Goal: Task Accomplishment & Management: Complete application form

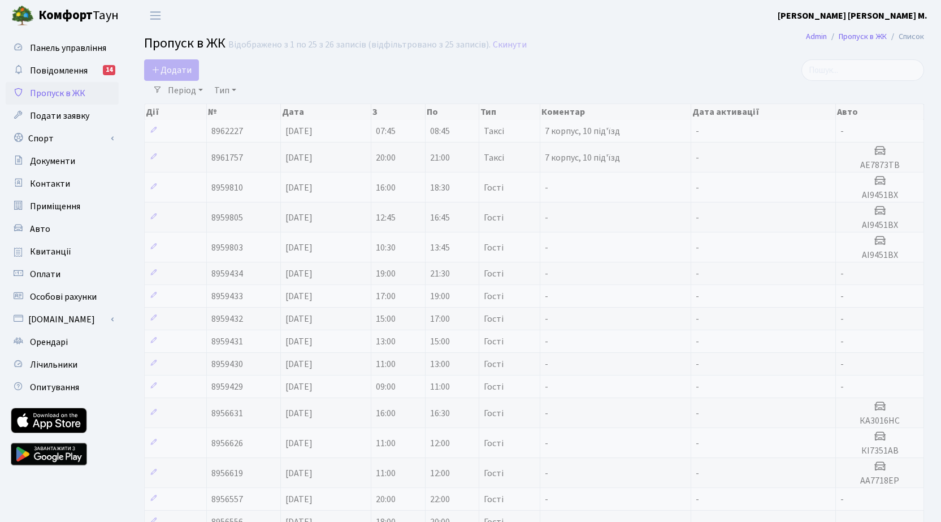
select select "25"
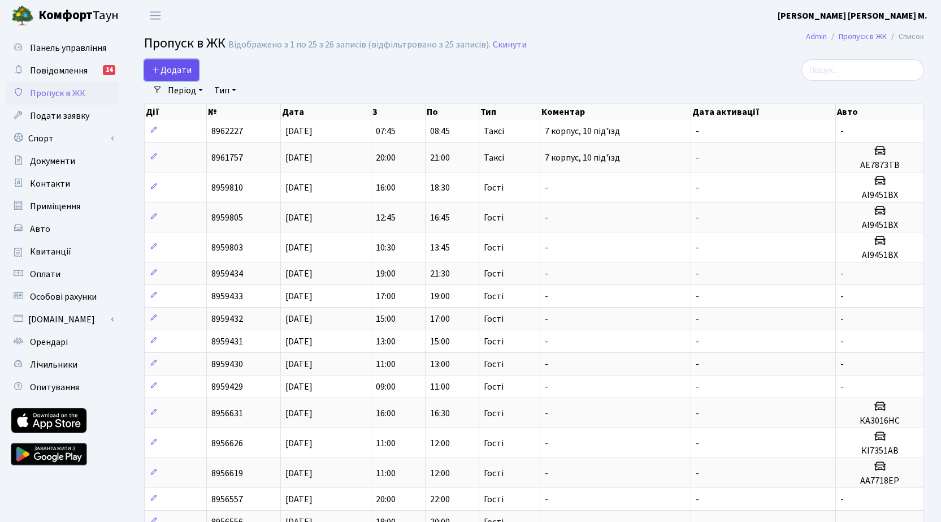
click at [192, 71] on link "Додати" at bounding box center [171, 69] width 55 height 21
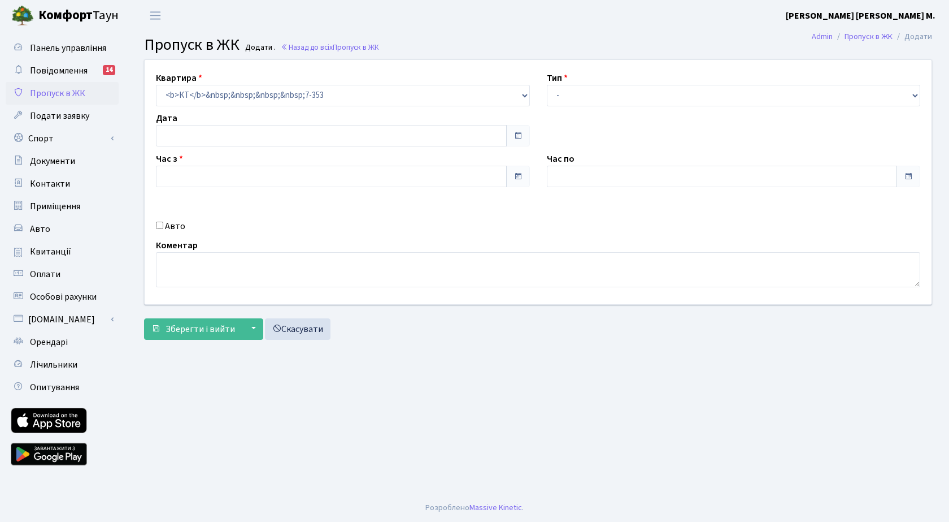
type input "[DATE]"
type input "11:45"
type input "12:45"
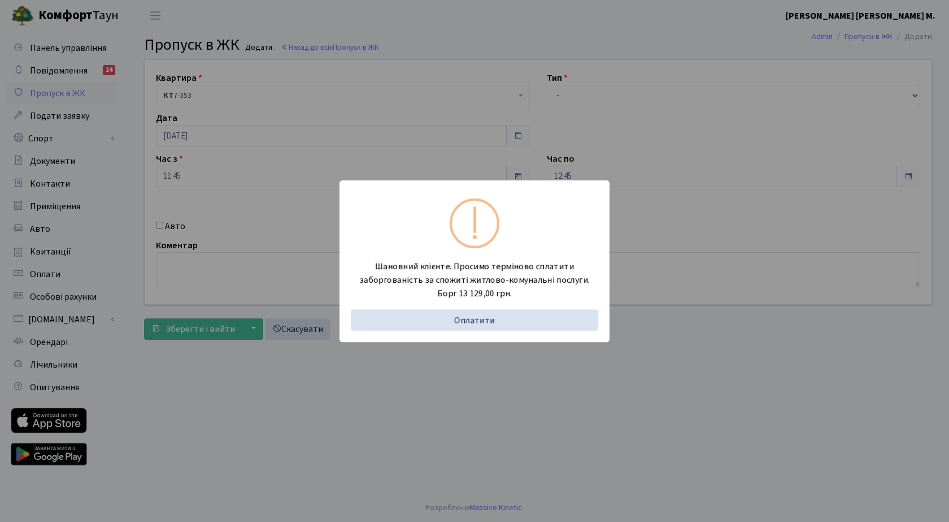
click at [160, 221] on div "Шановний клієнте. Просимо терміново сплатити заборгованість за спожиті житлово-…" at bounding box center [474, 261] width 949 height 522
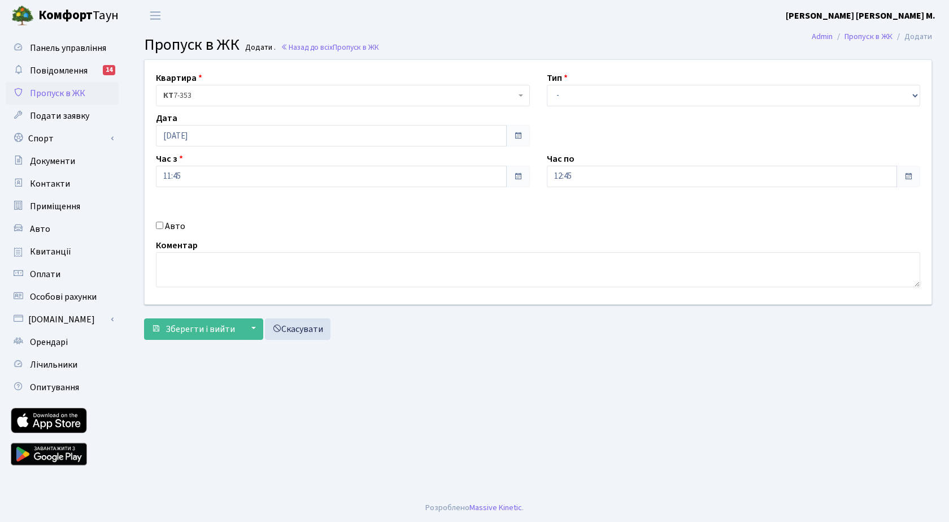
click at [156, 226] on div "Авто" at bounding box center [343, 226] width 391 height 14
click at [160, 226] on input "Авто" at bounding box center [159, 225] width 7 height 7
checkbox input "true"
click at [610, 93] on select "- Доставка Таксі Гості Сервіс" at bounding box center [734, 95] width 374 height 21
select select "1"
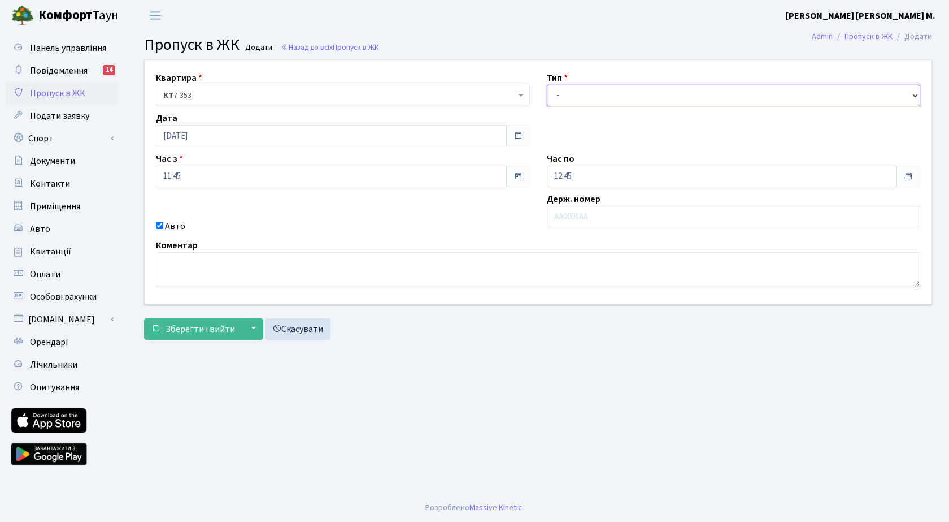
click at [547, 85] on select "- Доставка Таксі Гості Сервіс" at bounding box center [734, 95] width 374 height 21
click at [583, 214] on input "text" at bounding box center [734, 216] width 374 height 21
type input "ка7178ко"
click at [592, 175] on input "12:45" at bounding box center [722, 176] width 351 height 21
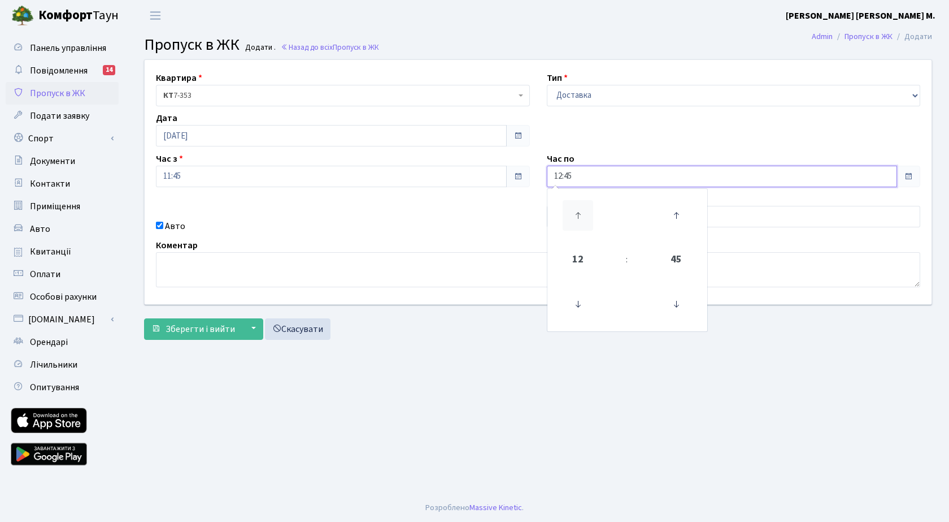
click at [572, 214] on icon at bounding box center [578, 215] width 31 height 31
type input "13:45"
click at [480, 382] on main "Admin Пропуск в ЖК Додати Пропуск в ЖК Додати . Назад до всіх Пропуск в ЖК Квар…" at bounding box center [538, 262] width 822 height 462
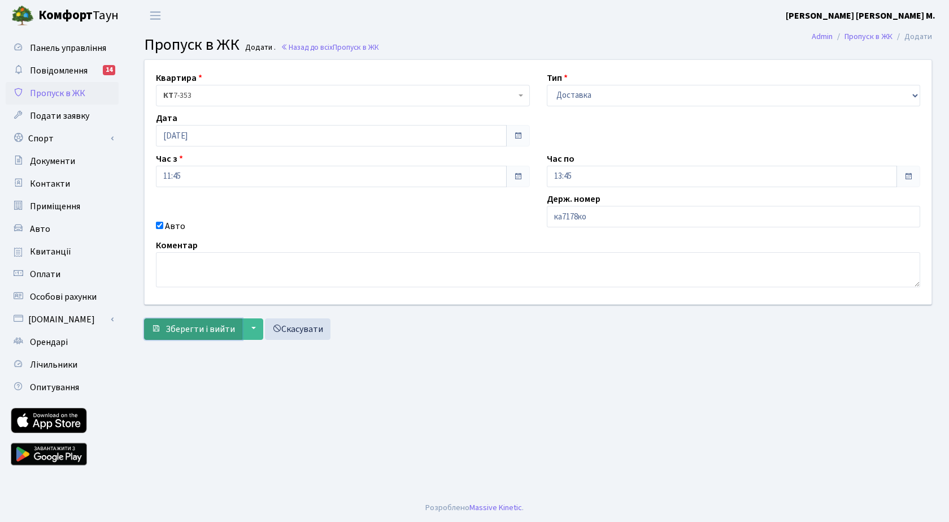
click at [197, 332] on span "Зберегти і вийти" at bounding box center [201, 329] width 70 height 12
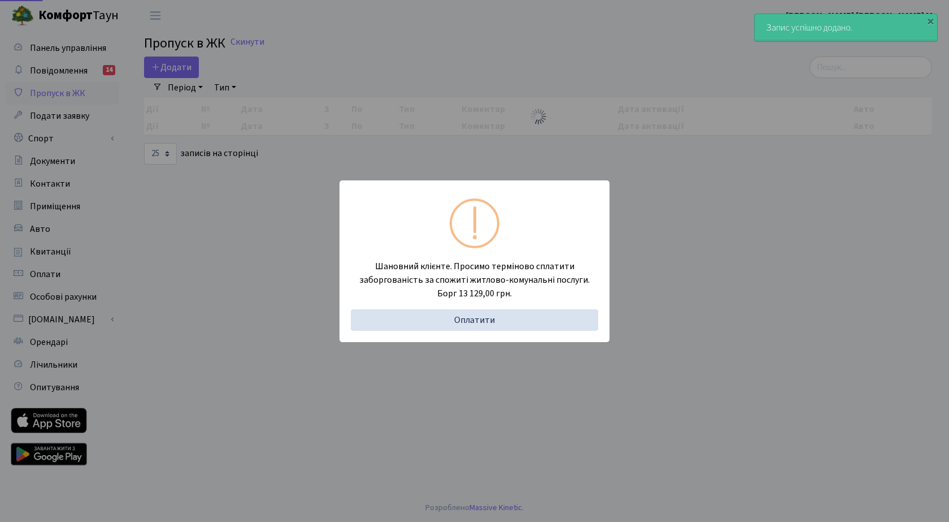
select select "25"
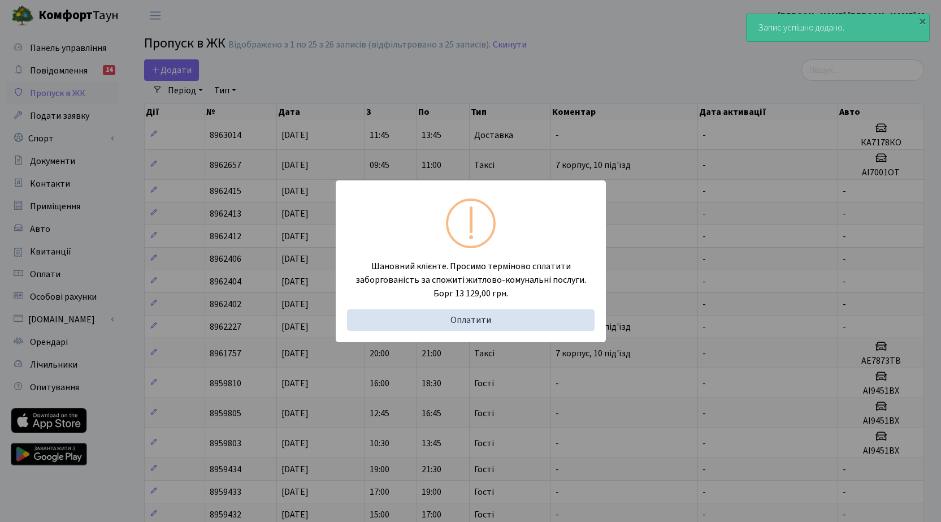
click at [170, 68] on div "Шановний клієнте. Просимо терміново сплатити заборгованість за спожиті житлово-…" at bounding box center [470, 261] width 941 height 522
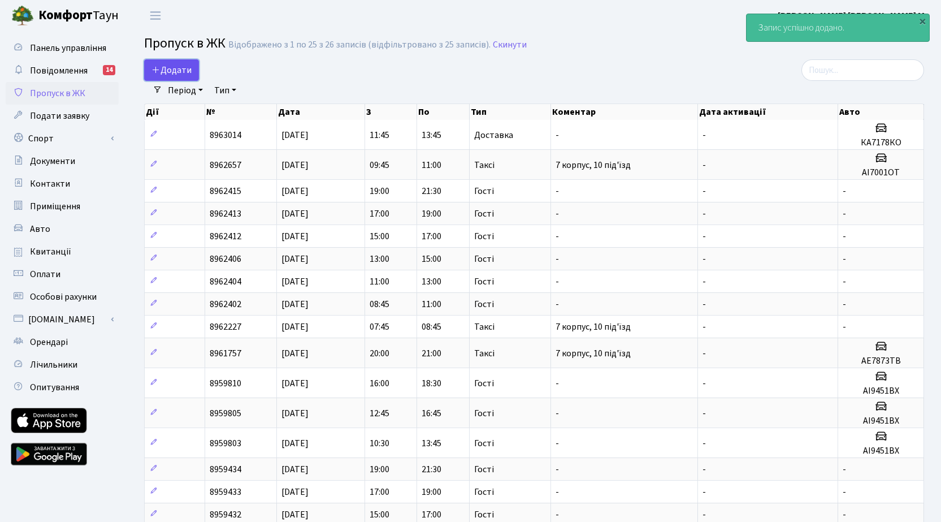
click at [174, 67] on span "Додати" at bounding box center [171, 70] width 40 height 12
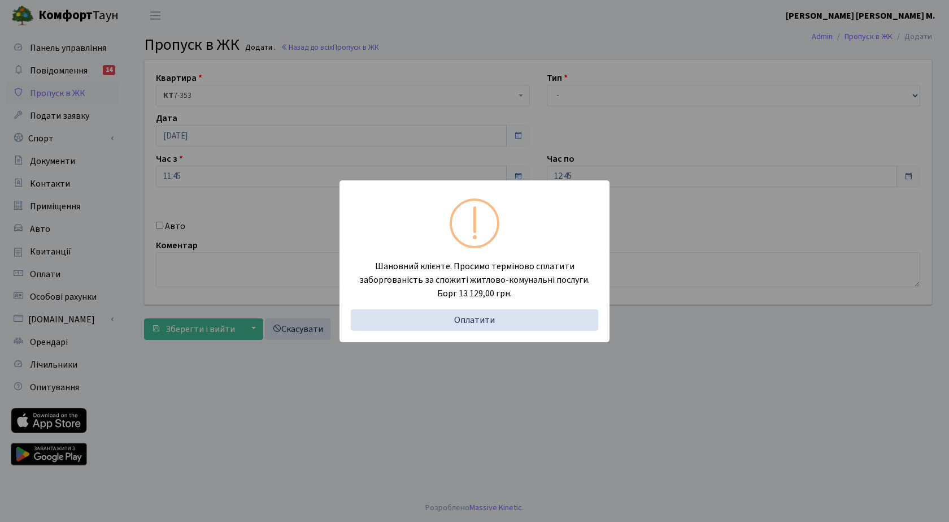
click at [176, 228] on div "Шановний клієнте. Просимо терміново сплатити заборгованість за спожиті житлово-…" at bounding box center [474, 261] width 949 height 522
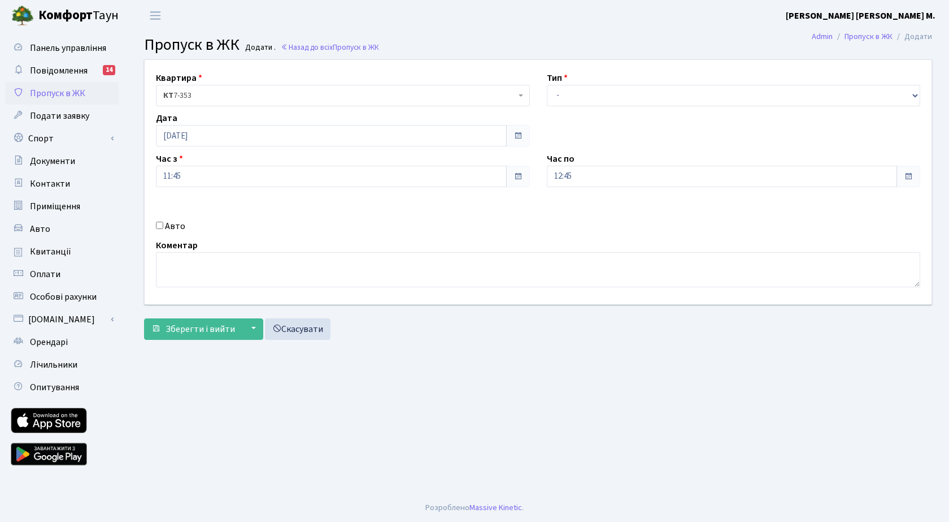
click at [162, 227] on input "Авто" at bounding box center [159, 225] width 7 height 7
checkbox input "true"
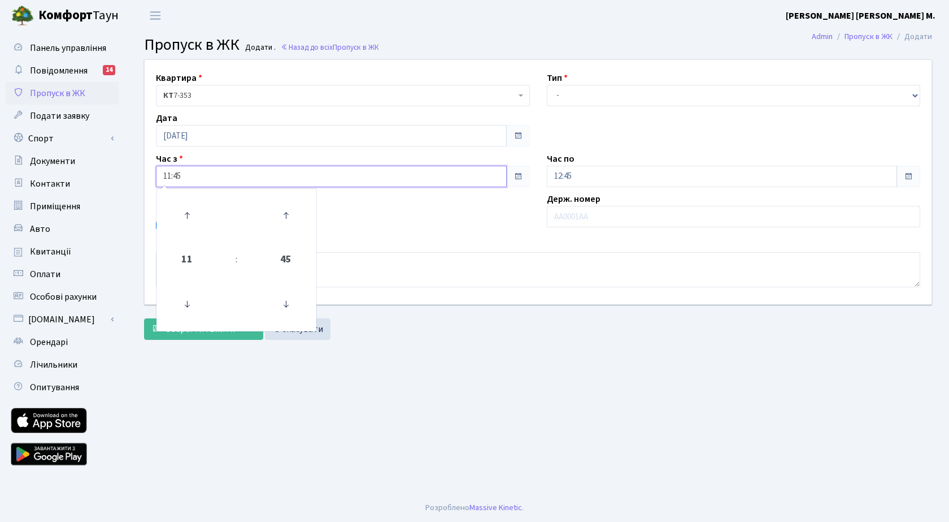
click at [244, 177] on input "11:45" at bounding box center [331, 176] width 351 height 21
click at [192, 207] on icon at bounding box center [187, 215] width 31 height 31
click at [190, 309] on icon at bounding box center [187, 304] width 31 height 31
type input "12:45"
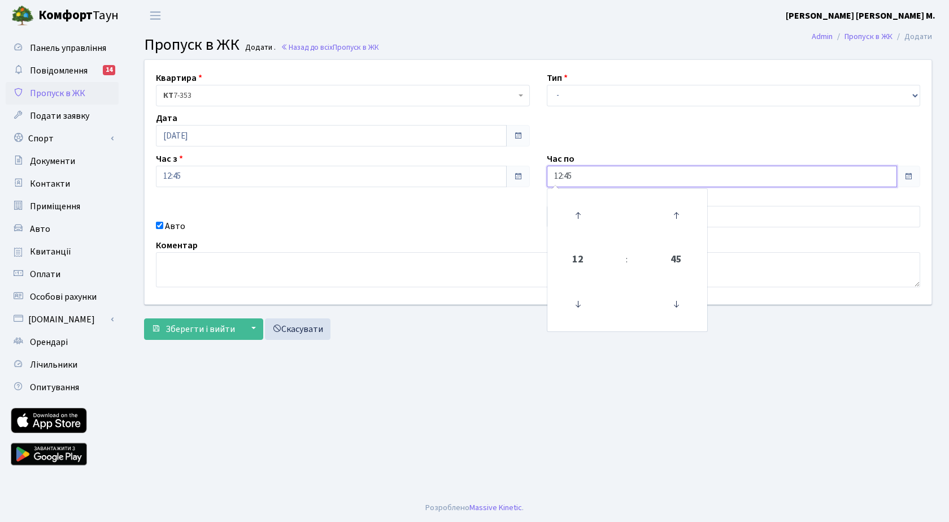
drag, startPoint x: 608, startPoint y: 171, endPoint x: 615, endPoint y: 172, distance: 7.4
click at [614, 168] on input "12:45" at bounding box center [722, 176] width 351 height 21
click at [580, 220] on icon at bounding box center [578, 215] width 31 height 31
click at [580, 218] on icon at bounding box center [578, 215] width 31 height 31
click at [579, 218] on icon at bounding box center [578, 215] width 31 height 31
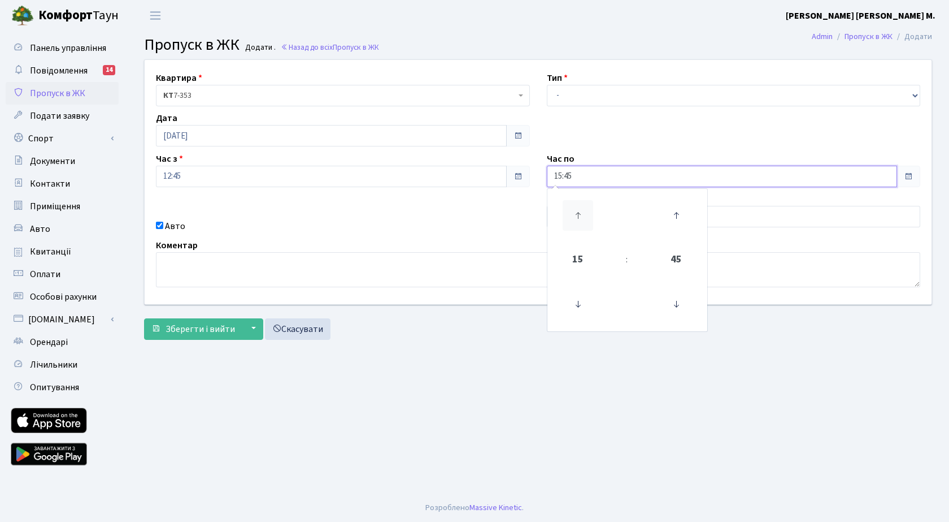
click at [579, 218] on icon at bounding box center [578, 215] width 31 height 31
type input "17:45"
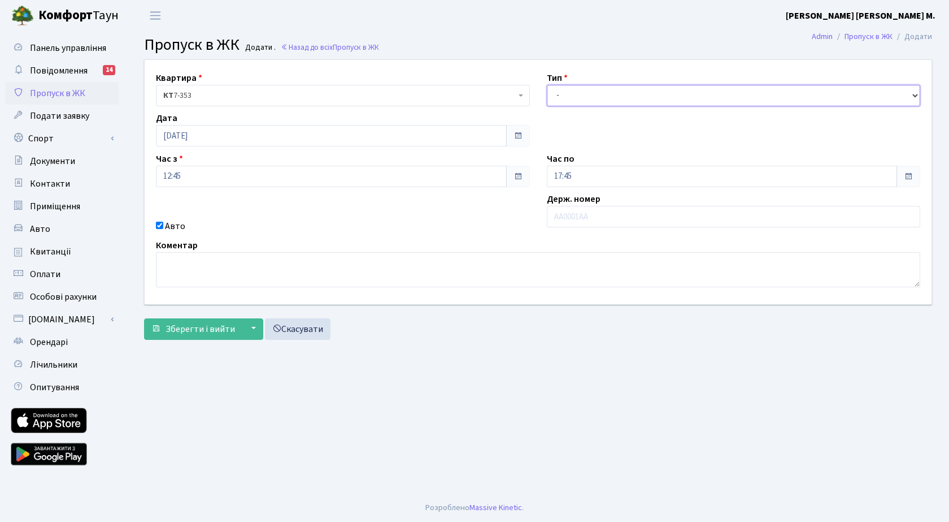
click at [592, 97] on select "- Доставка Таксі Гості Сервіс" at bounding box center [734, 95] width 374 height 21
select select "1"
click at [547, 85] on select "- Доставка Таксі Гості Сервіс" at bounding box center [734, 95] width 374 height 21
click at [571, 217] on input "text" at bounding box center [734, 216] width 374 height 21
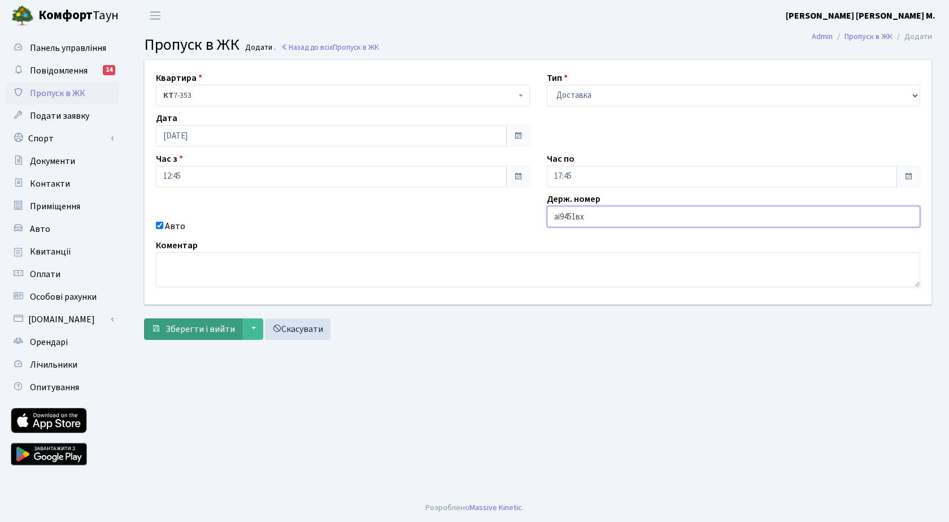
type input "аі9451вх"
click at [215, 339] on button "Зберегти і вийти" at bounding box center [193, 328] width 98 height 21
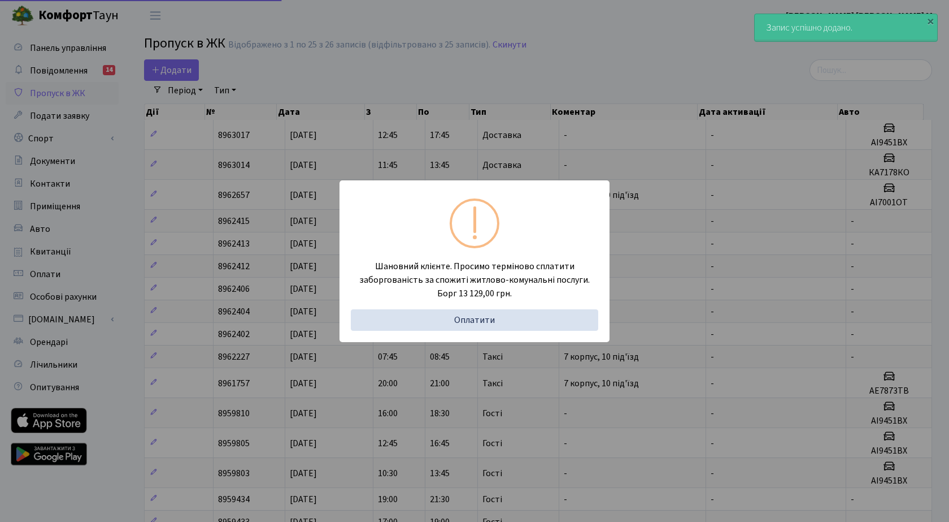
select select "25"
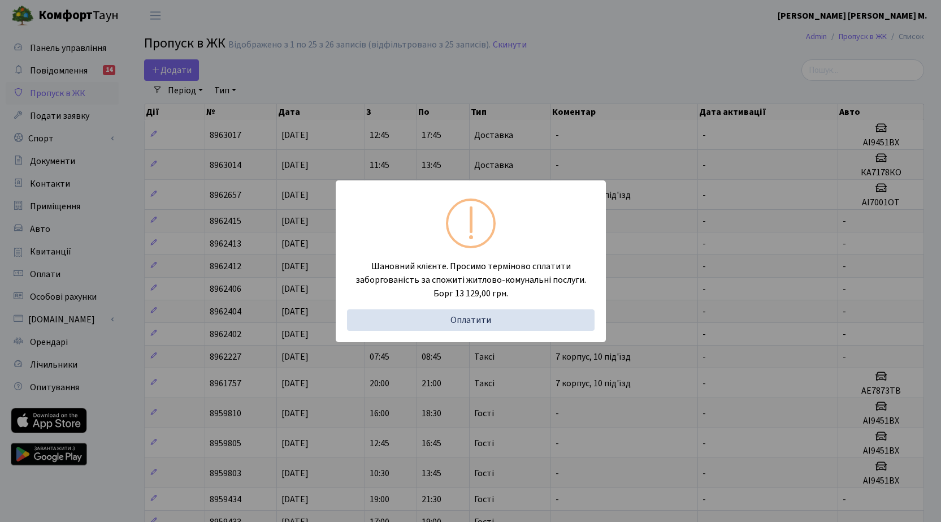
click at [545, 72] on div "Шановний клієнте. Просимо терміново сплатити заборгованість за спожиті житлово-…" at bounding box center [470, 261] width 941 height 522
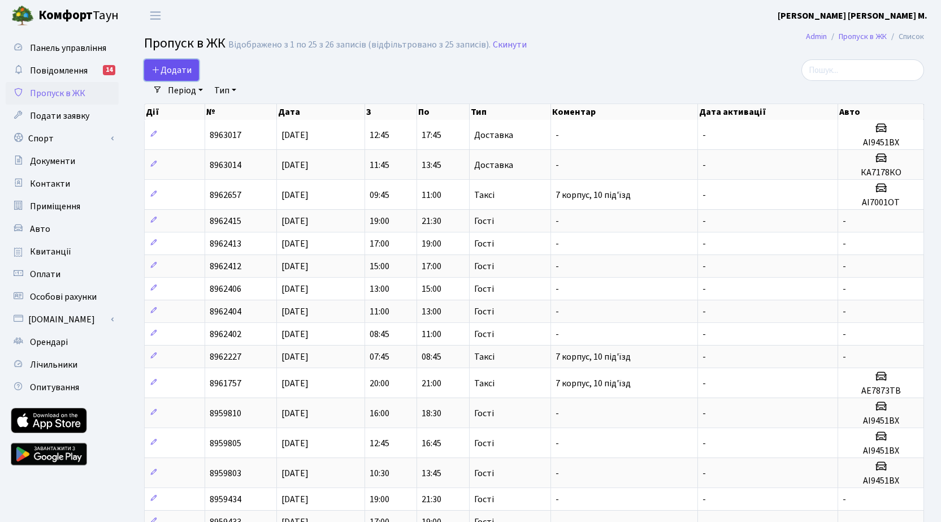
click at [174, 67] on span "Додати" at bounding box center [171, 70] width 40 height 12
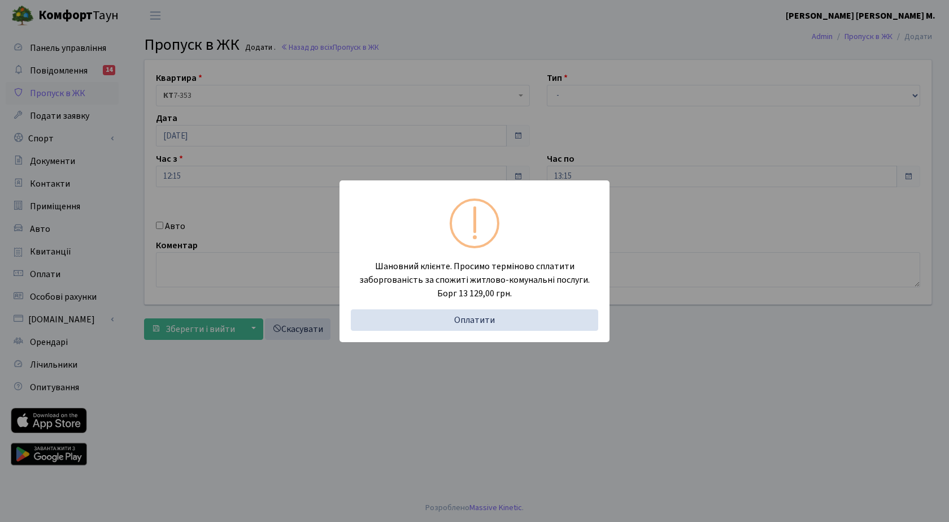
drag, startPoint x: 330, startPoint y: 437, endPoint x: 333, endPoint y: 480, distance: 43.6
click at [331, 437] on div "Шановний клієнте. Просимо терміново сплатити заборгованість за спожиті житлово-…" at bounding box center [474, 261] width 949 height 522
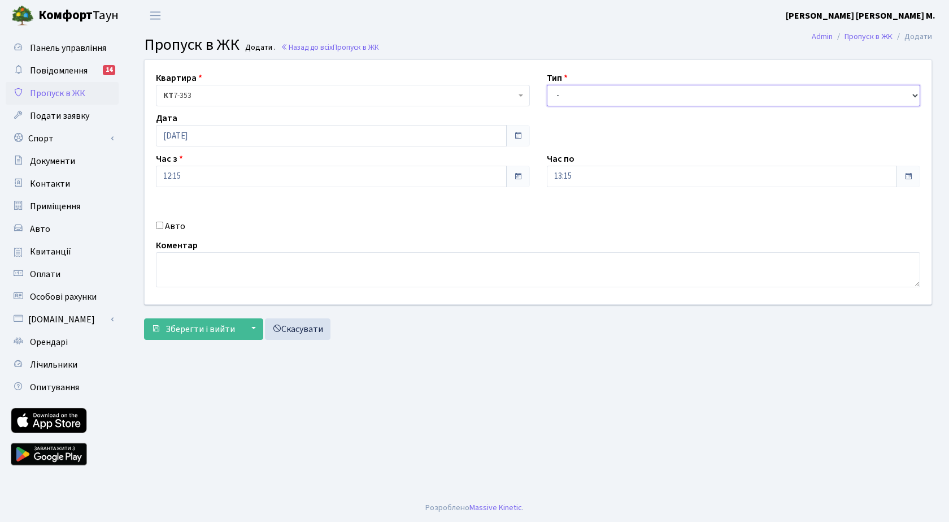
click at [563, 97] on select "- Доставка Таксі Гості Сервіс" at bounding box center [734, 95] width 374 height 21
select select "3"
click at [547, 85] on select "- Доставка Таксі Гості Сервіс" at bounding box center [734, 95] width 374 height 21
click at [159, 225] on input "Авто" at bounding box center [159, 225] width 7 height 7
checkbox input "true"
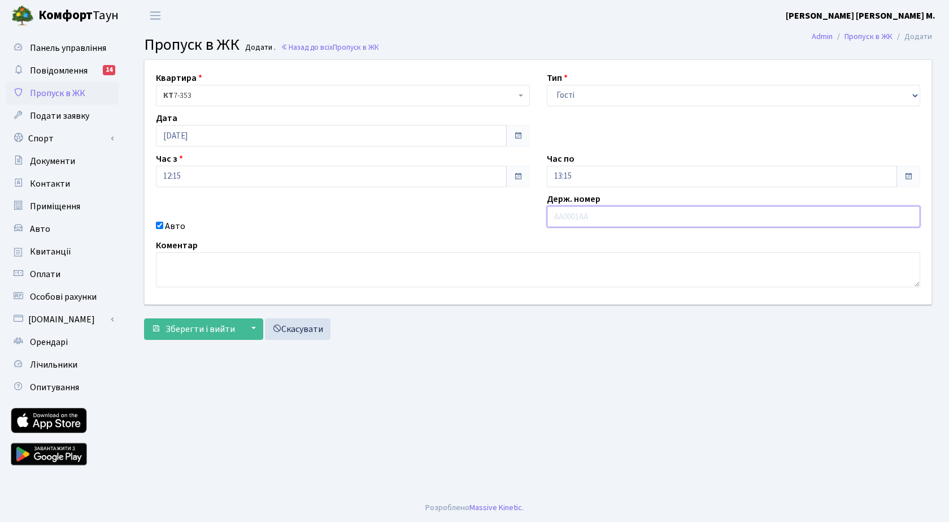
click at [574, 217] on input "text" at bounding box center [734, 216] width 374 height 21
paste input "АА2562YА"
type input "АА2562YА"
drag, startPoint x: 250, startPoint y: 176, endPoint x: 249, endPoint y: 183, distance: 6.3
click at [250, 177] on input "12:15" at bounding box center [331, 176] width 351 height 21
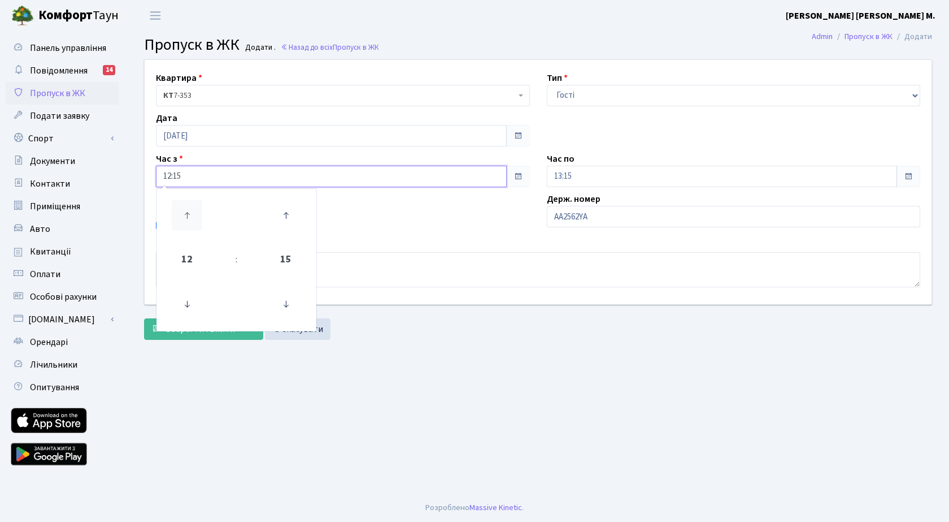
click at [193, 213] on icon at bounding box center [187, 215] width 31 height 31
type input "13:15"
click at [615, 184] on input "13:15" at bounding box center [722, 176] width 351 height 21
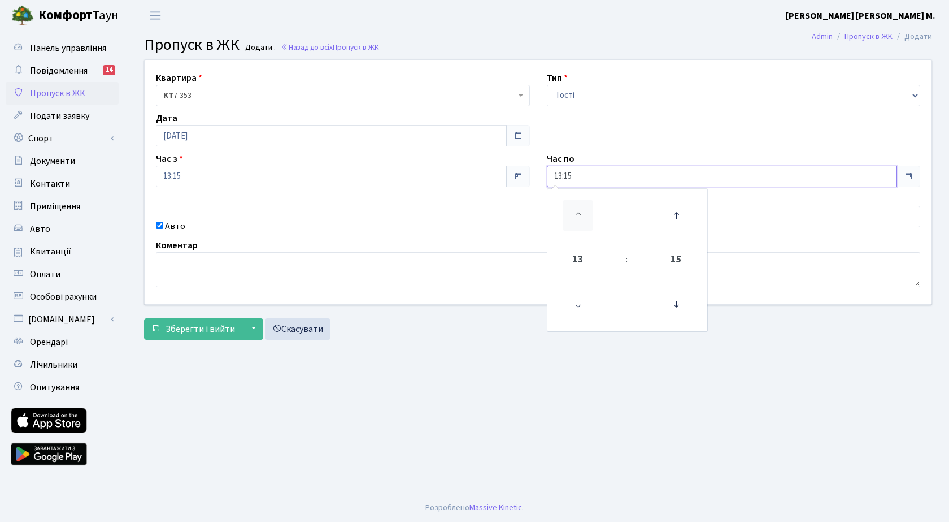
click at [580, 215] on icon at bounding box center [578, 215] width 31 height 31
type input "14:15"
click at [212, 334] on span "Зберегти і вийти" at bounding box center [201, 329] width 70 height 12
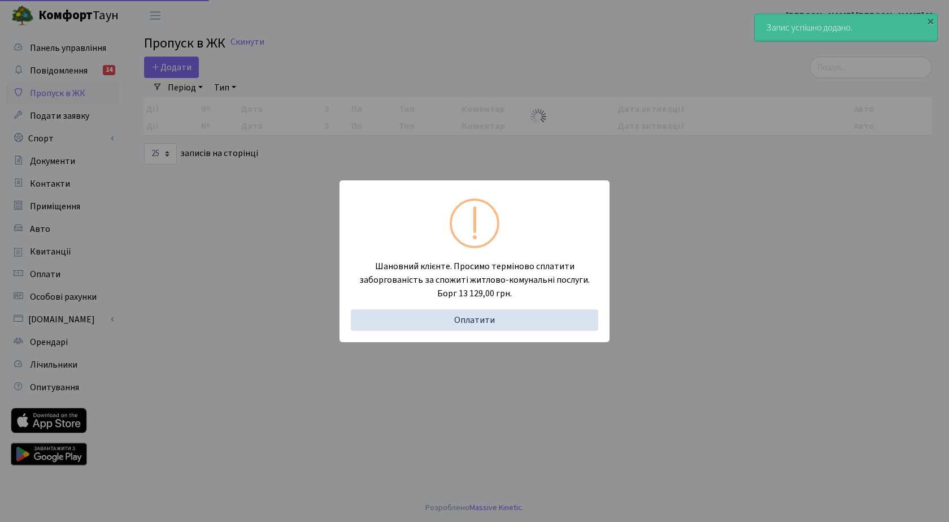
select select "25"
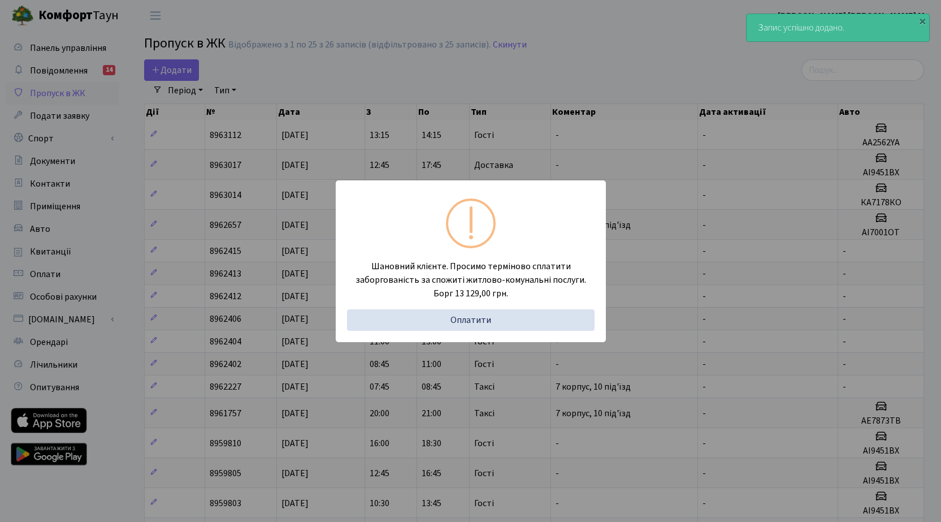
click at [320, 81] on div "Шановний клієнте. Просимо терміново сплатити заборгованість за спожиті житлово-…" at bounding box center [470, 261] width 941 height 522
